Goal: Transaction & Acquisition: Purchase product/service

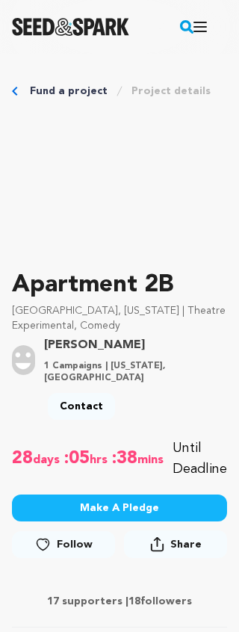
click at [143, 514] on button "Make A Pledge" at bounding box center [119, 507] width 215 height 27
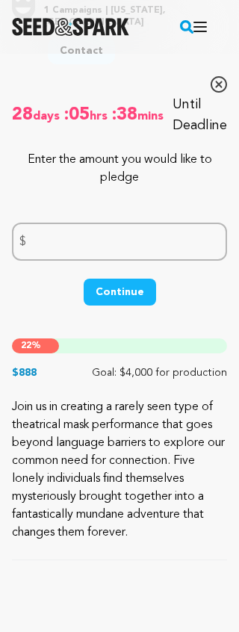
scroll to position [361, 0]
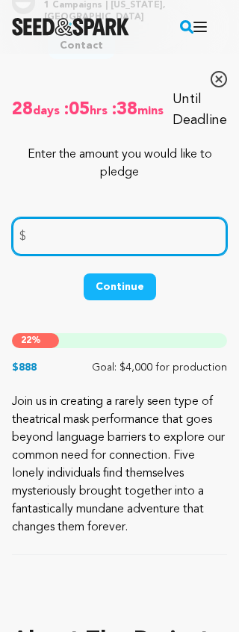
click at [54, 235] on input "number" at bounding box center [119, 236] width 215 height 38
type input "1000"
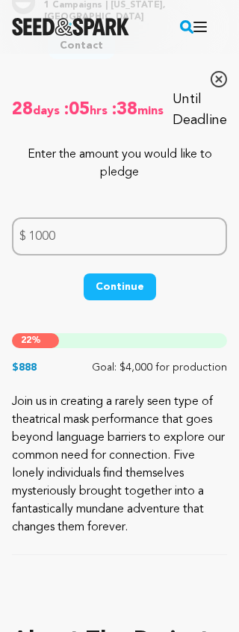
click at [119, 284] on button "Continue" at bounding box center [120, 286] width 72 height 27
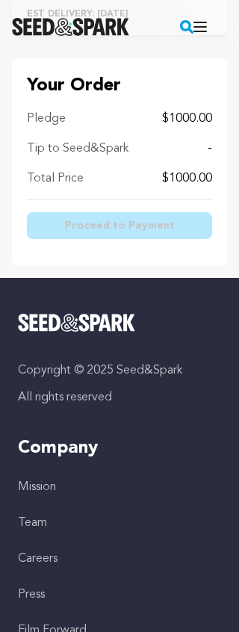
scroll to position [3507, 0]
click at [153, 233] on span "Proceed to Payment" at bounding box center [120, 225] width 110 height 15
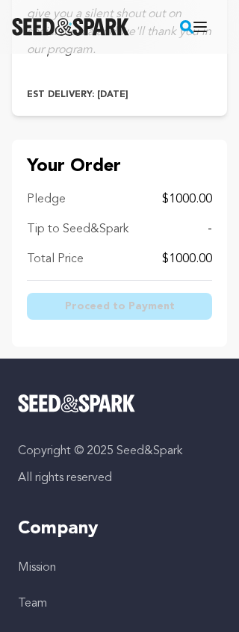
scroll to position [3427, 0]
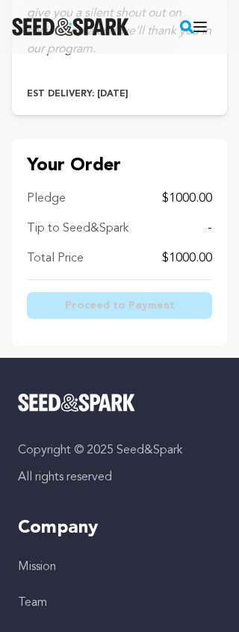
click at [140, 313] on span "Proceed to Payment" at bounding box center [120, 305] width 110 height 15
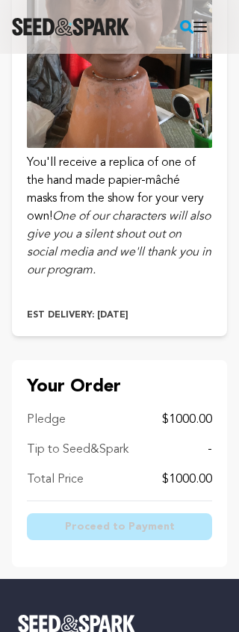
scroll to position [3196, 0]
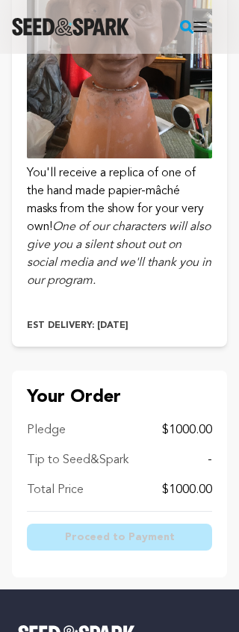
click at [186, 28] on button "Open main menu" at bounding box center [200, 27] width 30 height 30
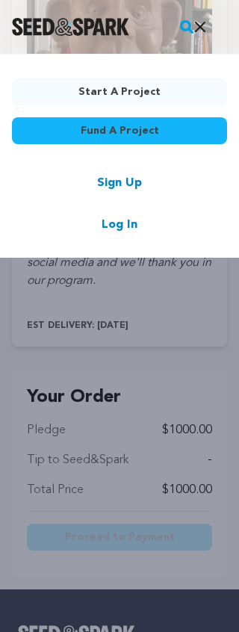
click at [190, 129] on link "Fund a project" at bounding box center [119, 130] width 215 height 27
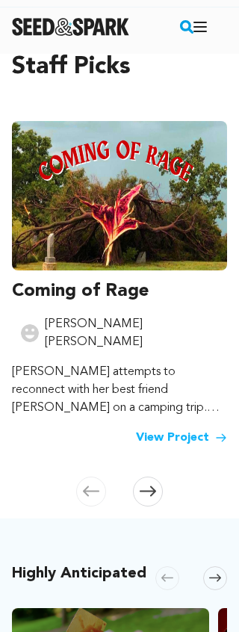
click at [189, 28] on button "Open main menu" at bounding box center [200, 27] width 30 height 30
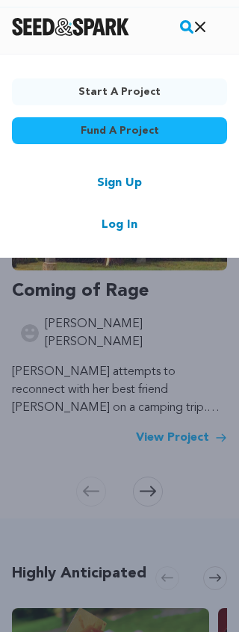
click at [190, 125] on link "Fund a project" at bounding box center [119, 130] width 215 height 27
click at [172, 135] on link "Fund a project" at bounding box center [119, 130] width 215 height 27
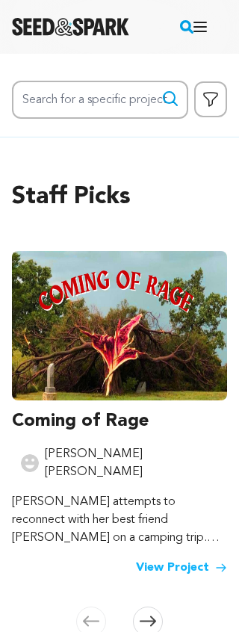
click at [205, 102] on icon "button" at bounding box center [211, 99] width 18 height 18
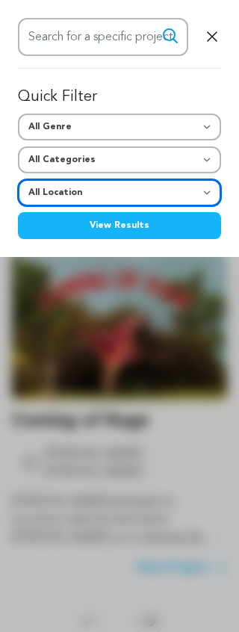
click at [208, 190] on select "All Location Everywhere United States Canada" at bounding box center [119, 192] width 203 height 27
select select "1671"
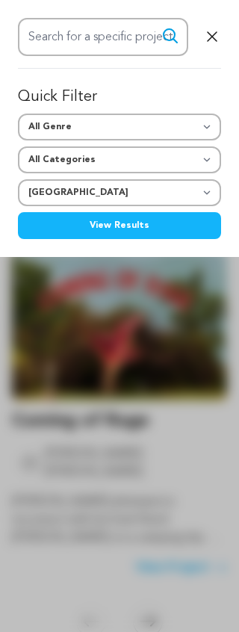
click at [209, 128] on select "All Genre Action Adventure Afrobeat Alternative Ambient Animation Bebop Big Ban…" at bounding box center [119, 126] width 203 height 27
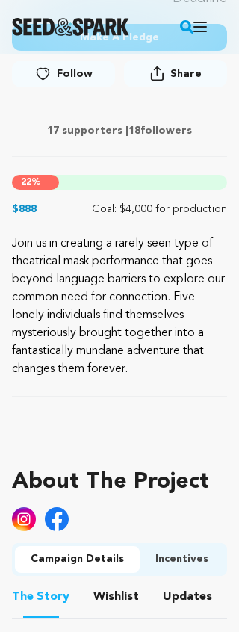
scroll to position [469, 0]
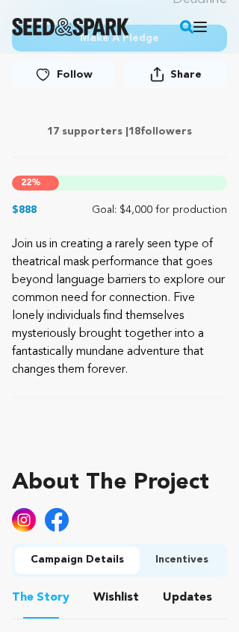
click at [84, 185] on div "22 %" at bounding box center [119, 183] width 215 height 15
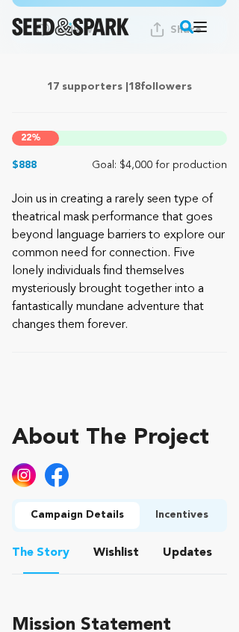
click at [181, 36] on button "Search" at bounding box center [187, 27] width 19 height 30
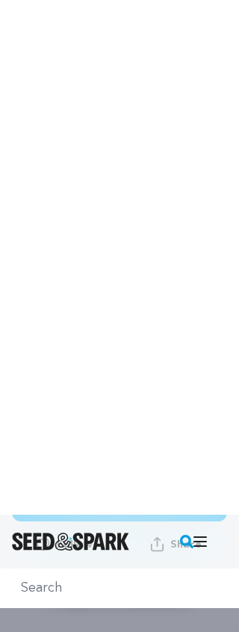
scroll to position [0, 0]
